Goal: Book appointment/travel/reservation

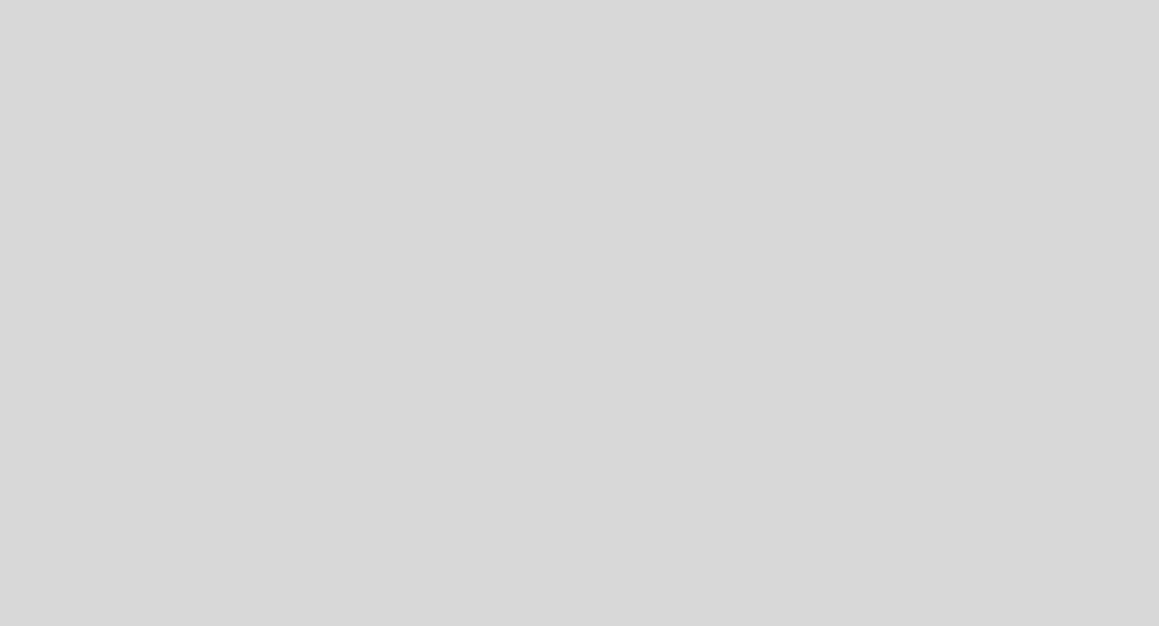
select select "es"
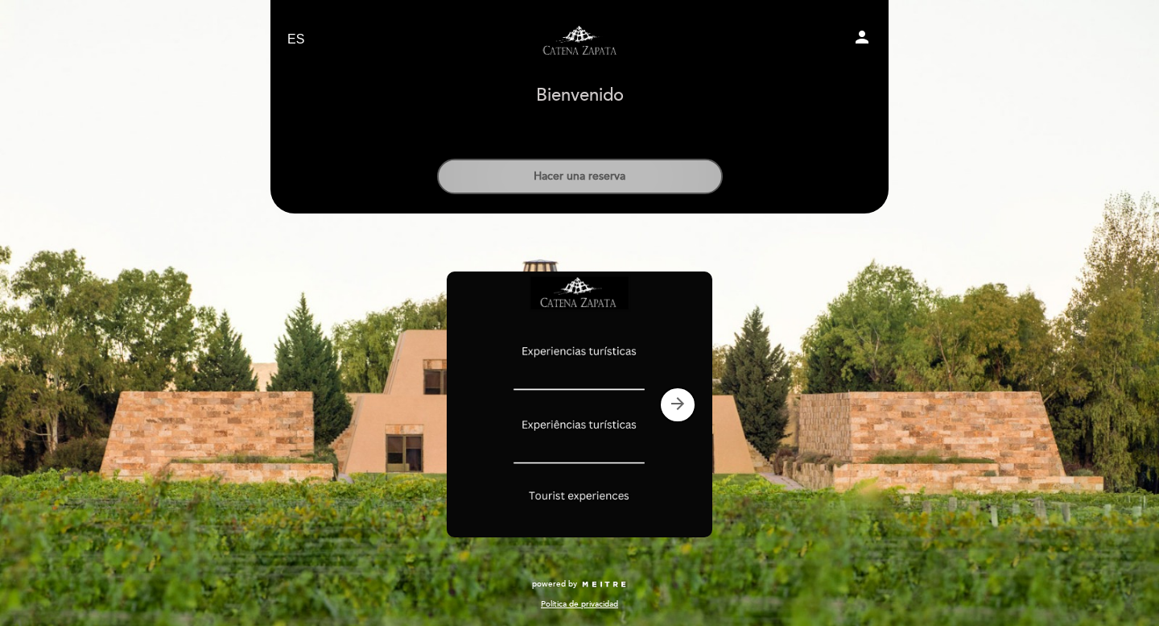
click at [643, 179] on button "Hacer una reserva" at bounding box center [580, 176] width 286 height 35
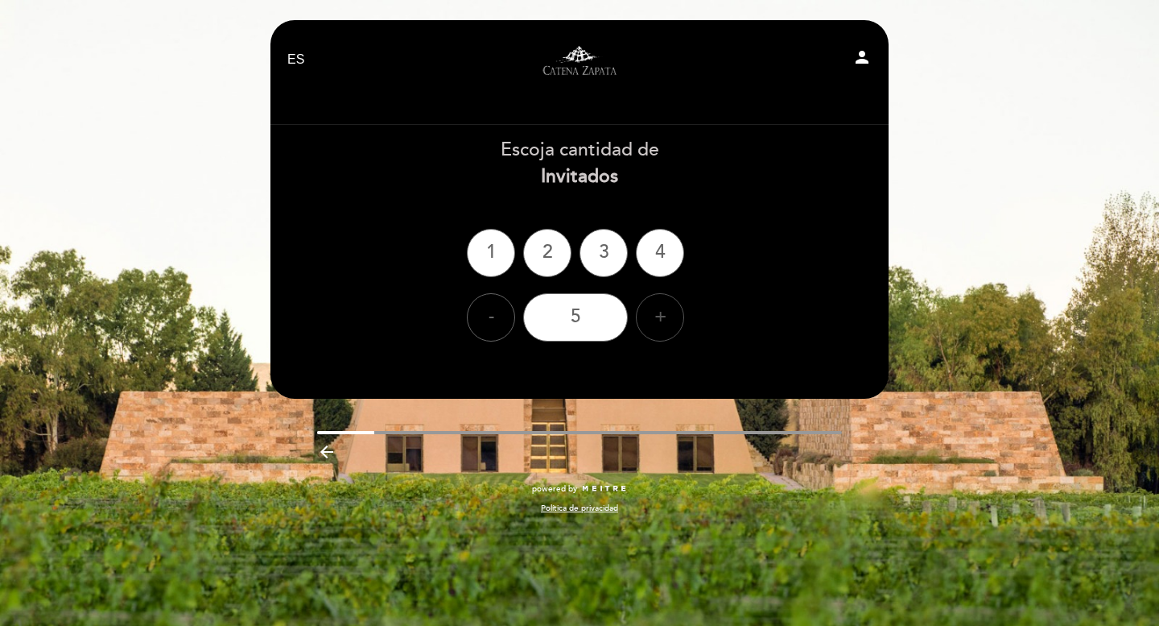
click at [658, 317] on div "+" at bounding box center [660, 317] width 48 height 48
click at [597, 313] on div "6" at bounding box center [575, 317] width 105 height 48
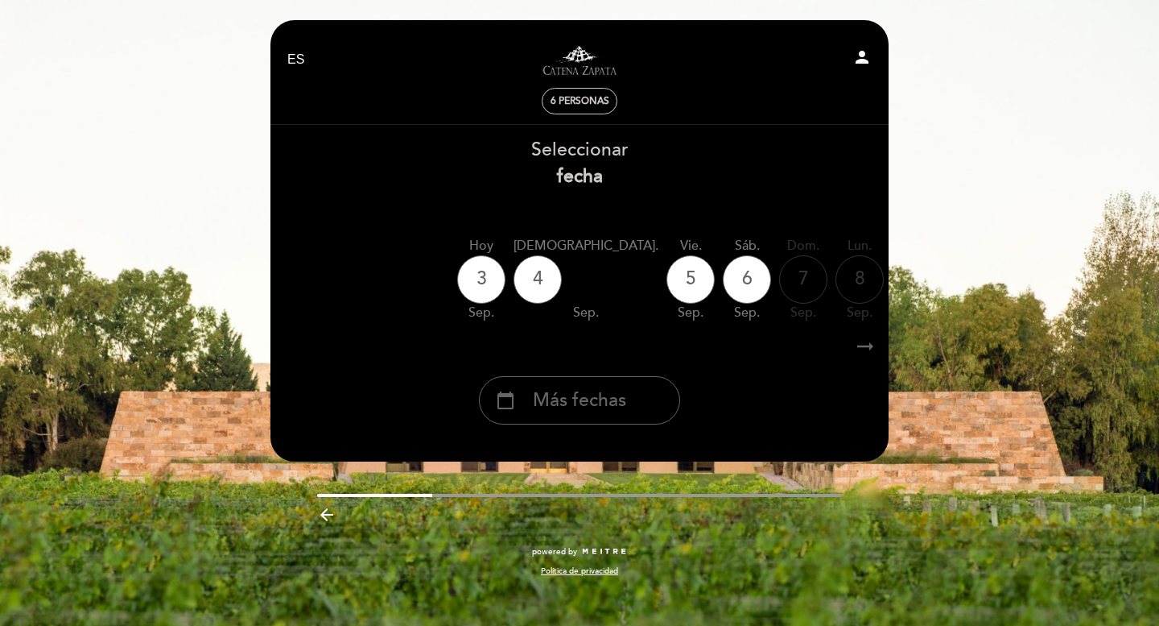
click at [865, 357] on icon "arrow_right_alt" at bounding box center [865, 346] width 24 height 35
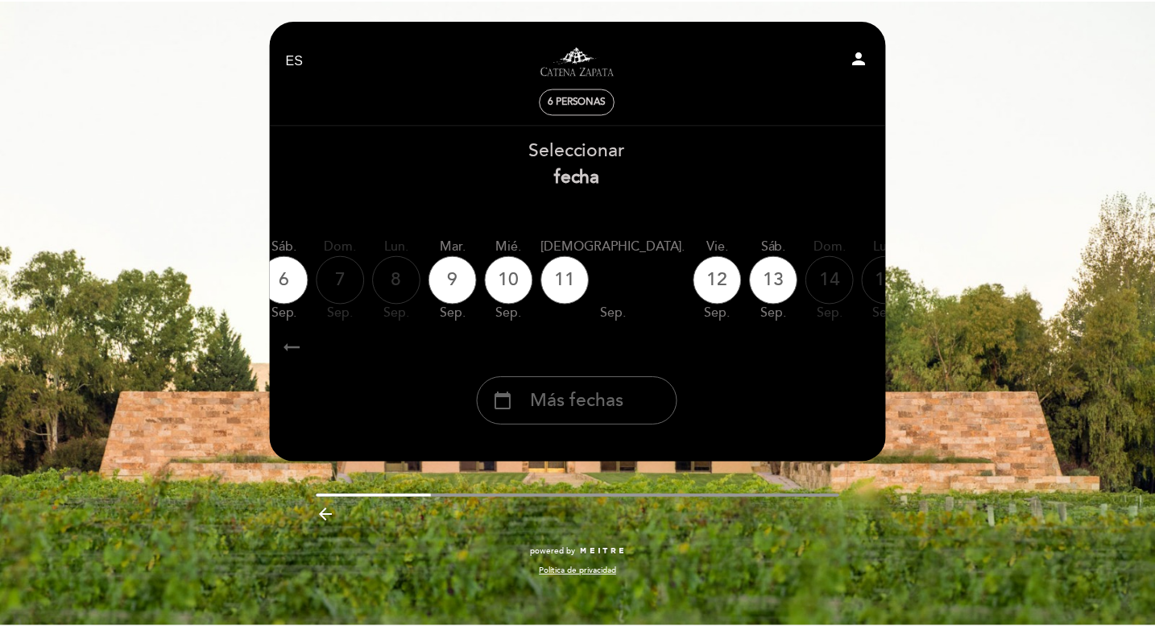
scroll to position [0, 469]
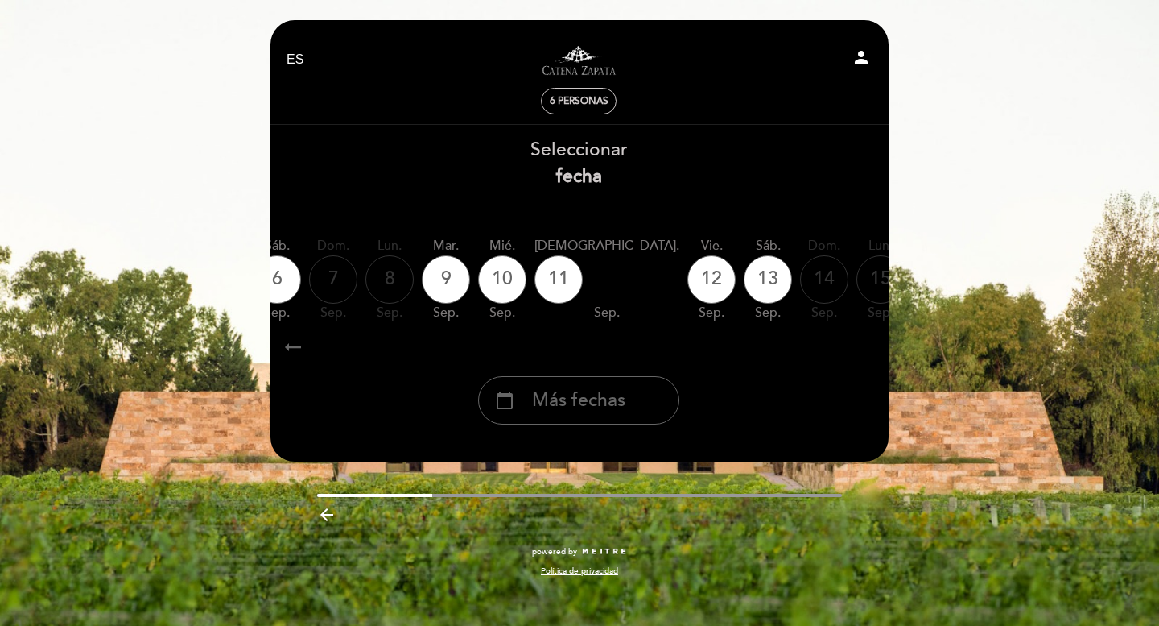
click at [1040, 278] on icon "calendar_today" at bounding box center [1049, 278] width 19 height 27
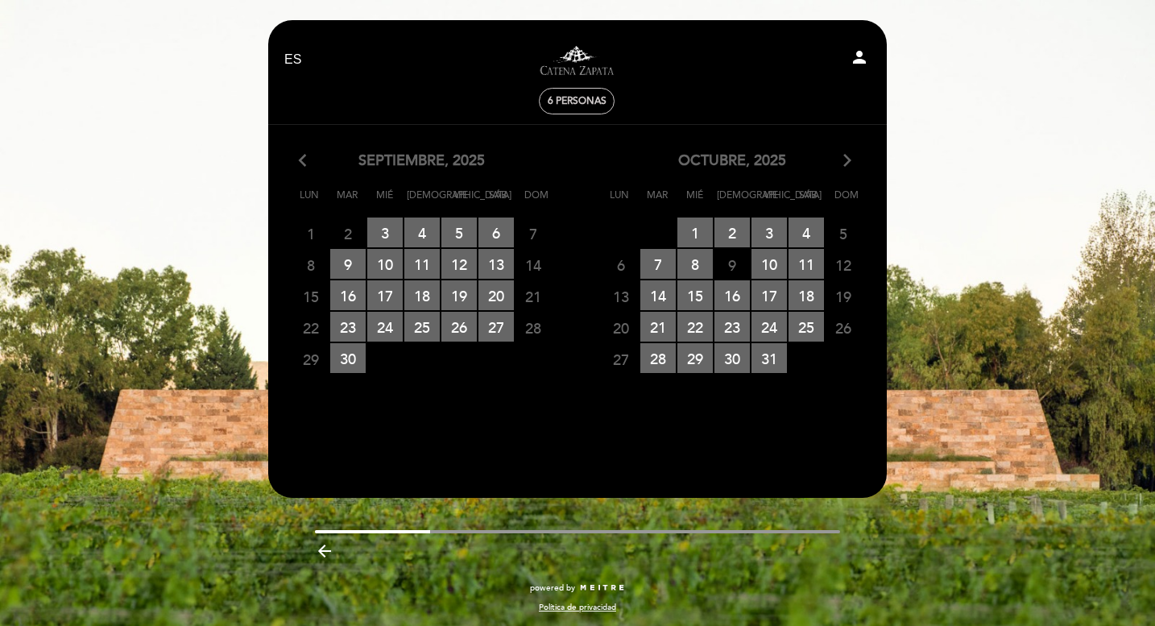
click at [847, 169] on icon "arrow_forward_ios" at bounding box center [847, 161] width 14 height 21
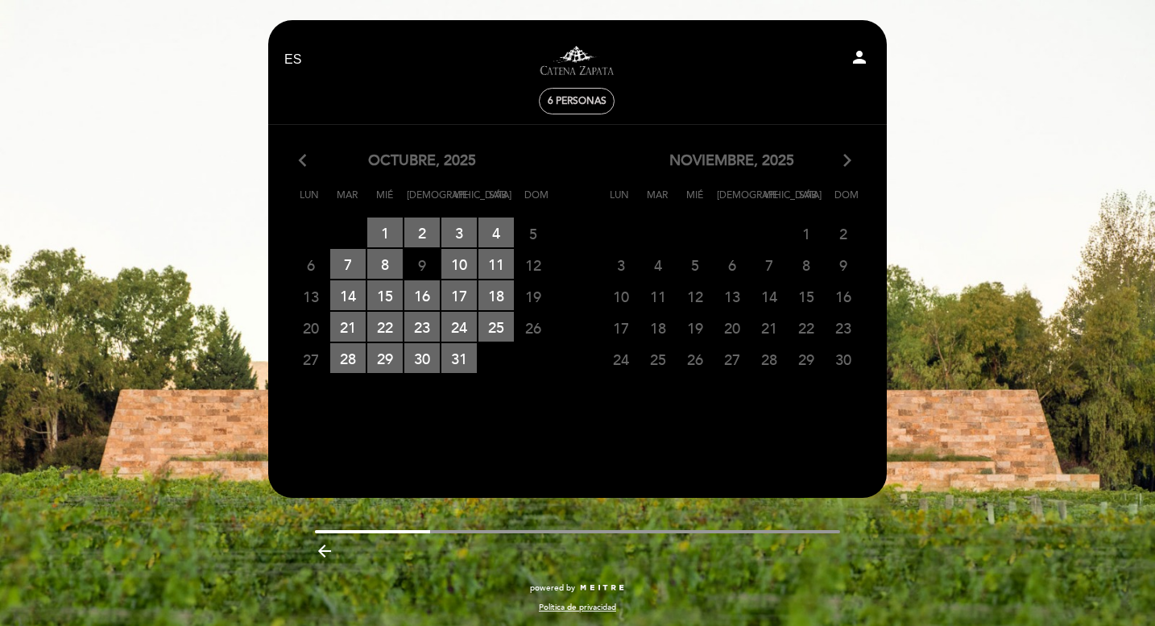
click at [305, 172] on div "arrow_back_ios [DATE] arrow_forward_ios Lun Mar Mié Jue Vie Sáb Dom 29 30 RESER…" at bounding box center [422, 263] width 310 height 224
click at [305, 166] on icon "arrow_back_ios" at bounding box center [306, 161] width 14 height 21
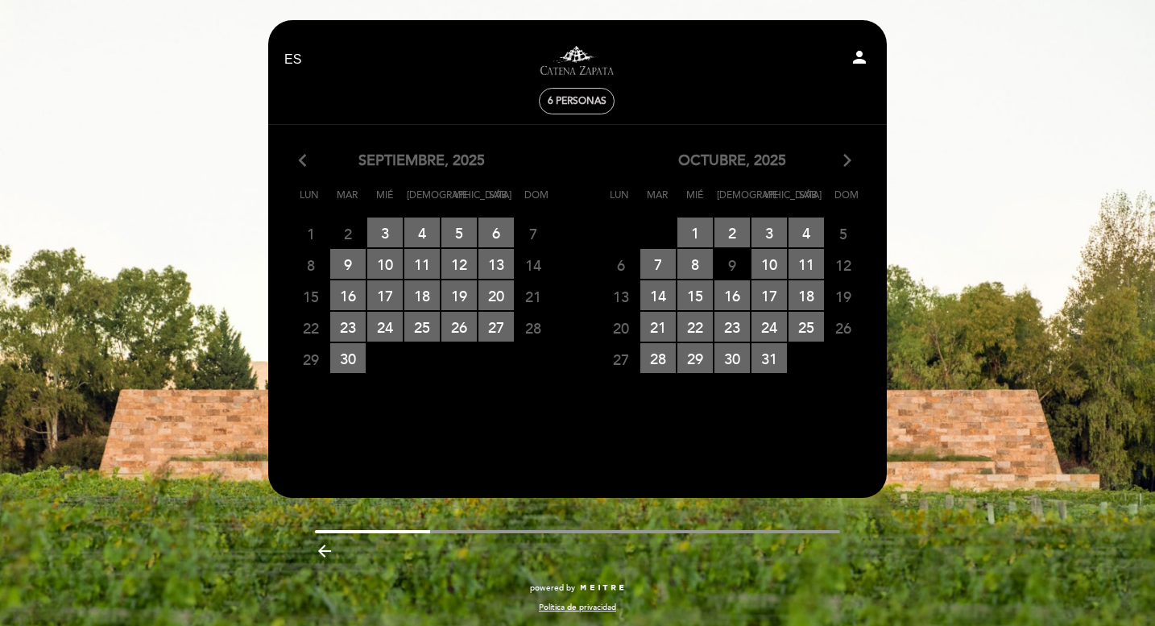
click at [847, 158] on icon "arrow_forward_ios" at bounding box center [847, 161] width 14 height 21
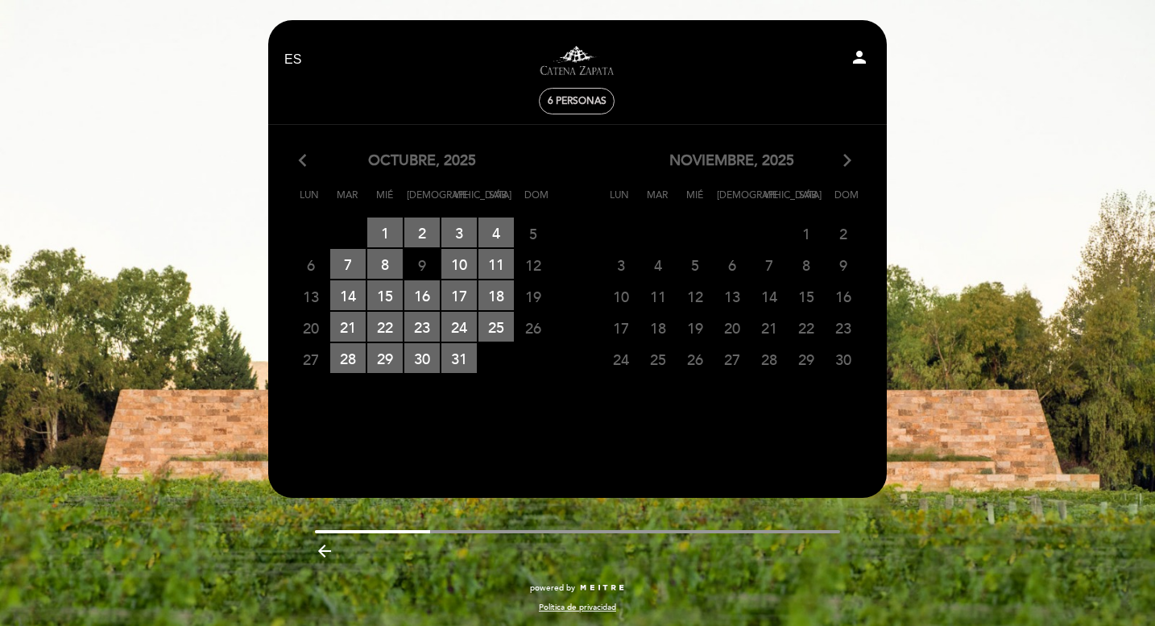
click at [767, 359] on span "28" at bounding box center [768, 359] width 35 height 30
